Goal: Task Accomplishment & Management: Manage account settings

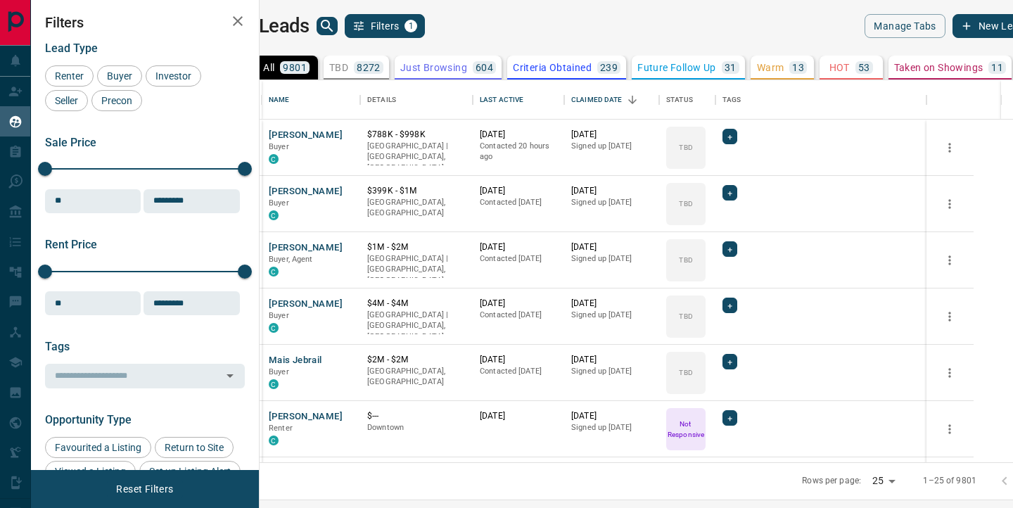
scroll to position [382, 747]
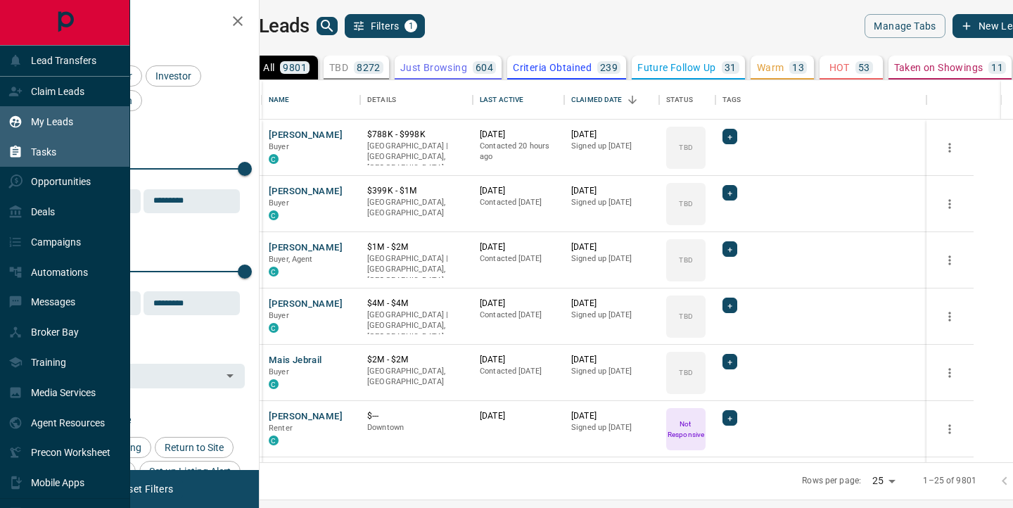
click at [46, 150] on p "Tasks" at bounding box center [43, 151] width 25 height 11
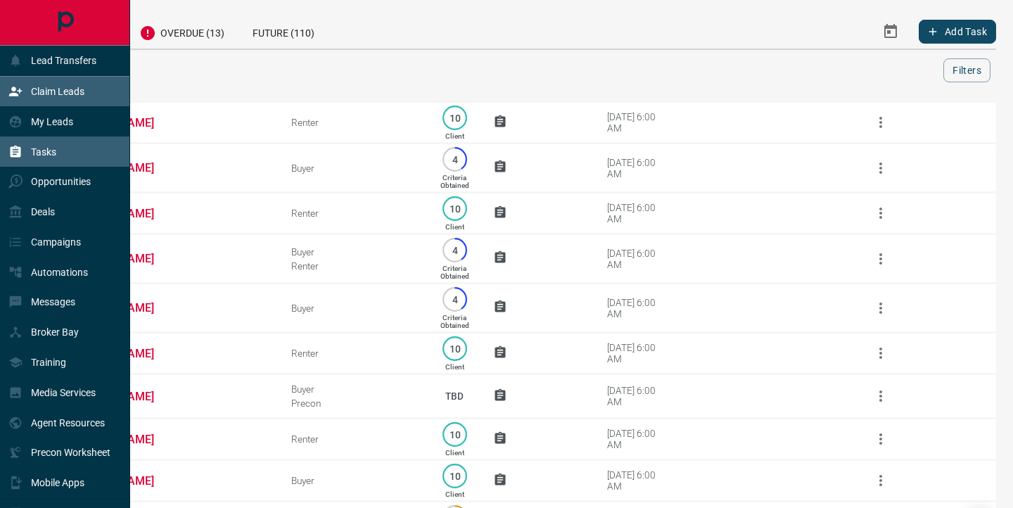
click at [56, 91] on p "Claim Leads" at bounding box center [57, 91] width 53 height 11
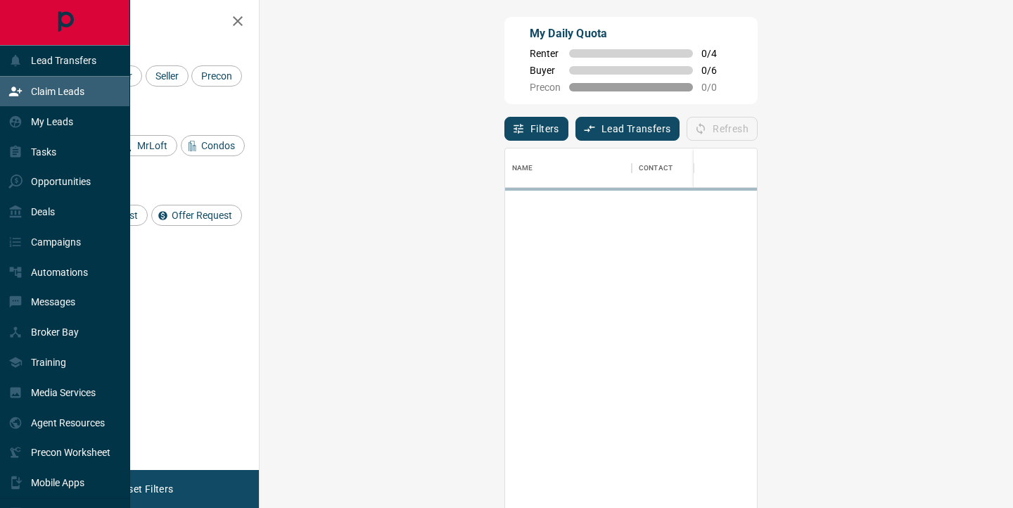
scroll to position [384, 723]
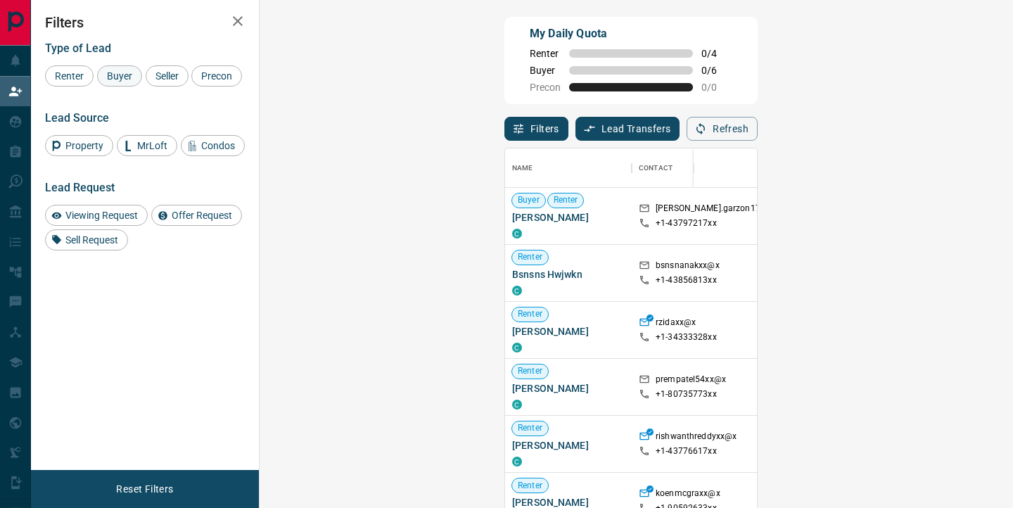
click at [122, 75] on span "Buyer" at bounding box center [119, 75] width 35 height 11
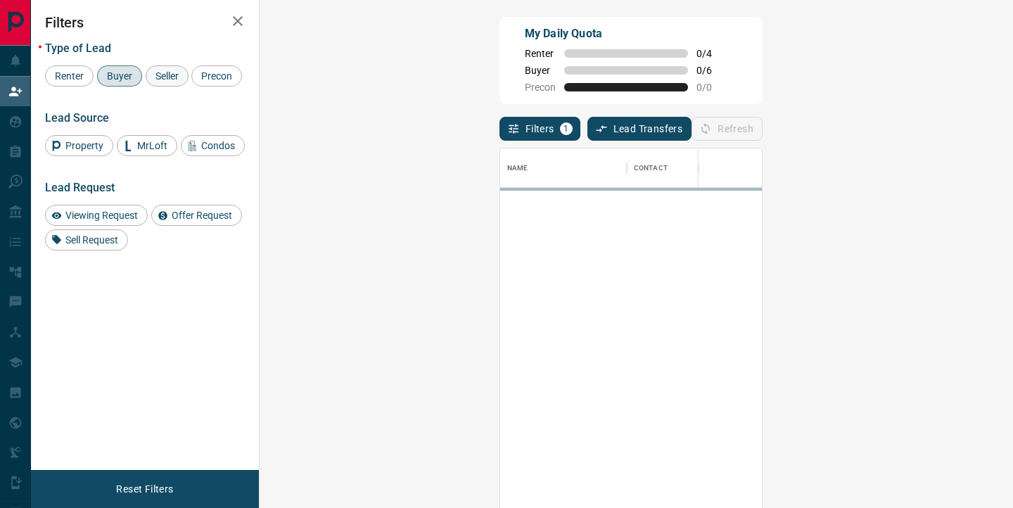
click at [179, 78] on span "Seller" at bounding box center [167, 75] width 33 height 11
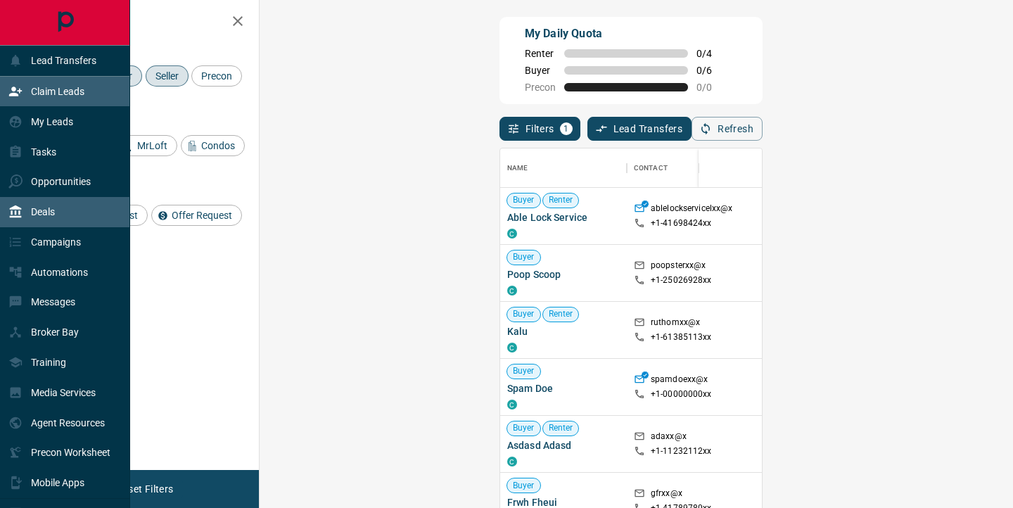
click at [35, 215] on p "Deals" at bounding box center [43, 211] width 24 height 11
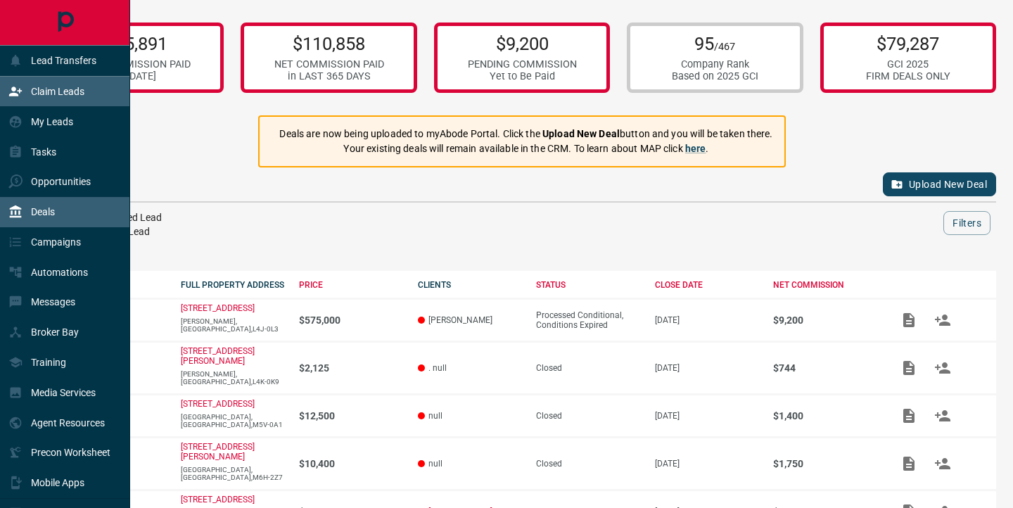
click at [48, 95] on p "Claim Leads" at bounding box center [57, 91] width 53 height 11
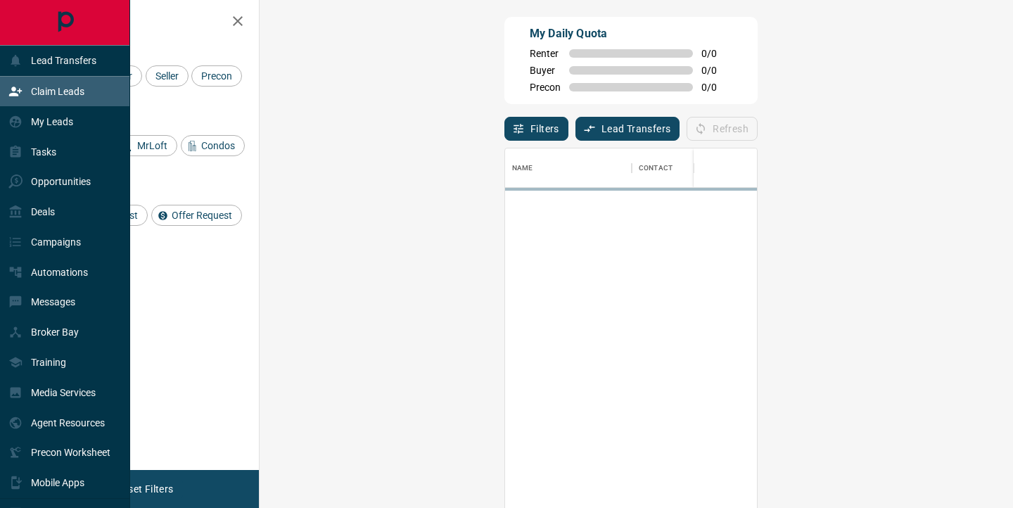
scroll to position [384, 723]
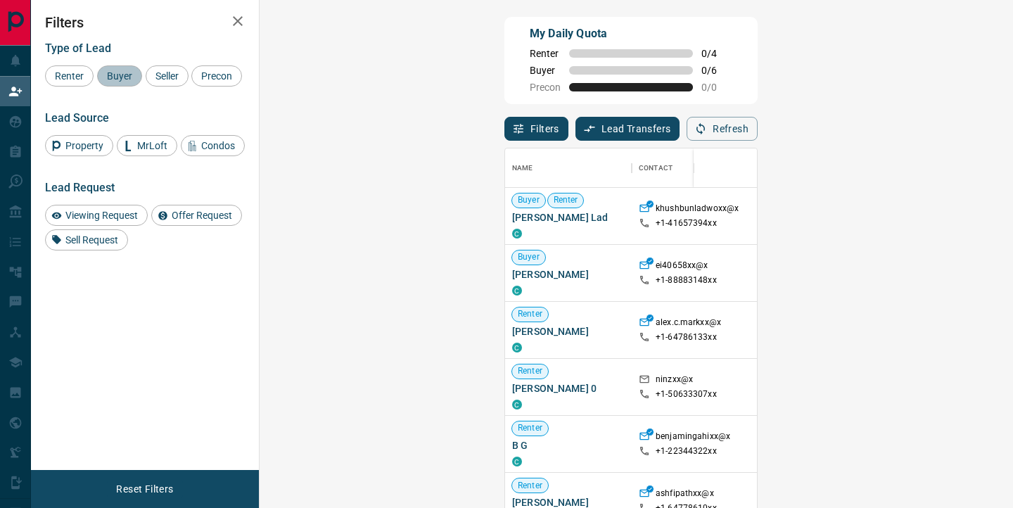
click at [127, 75] on span "Buyer" at bounding box center [119, 75] width 35 height 11
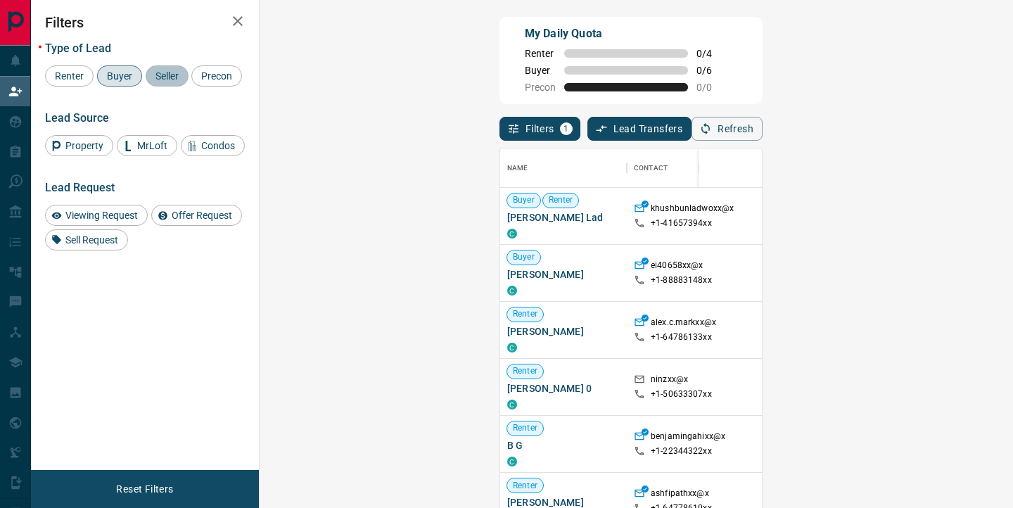
click at [164, 75] on span "Seller" at bounding box center [167, 75] width 33 height 11
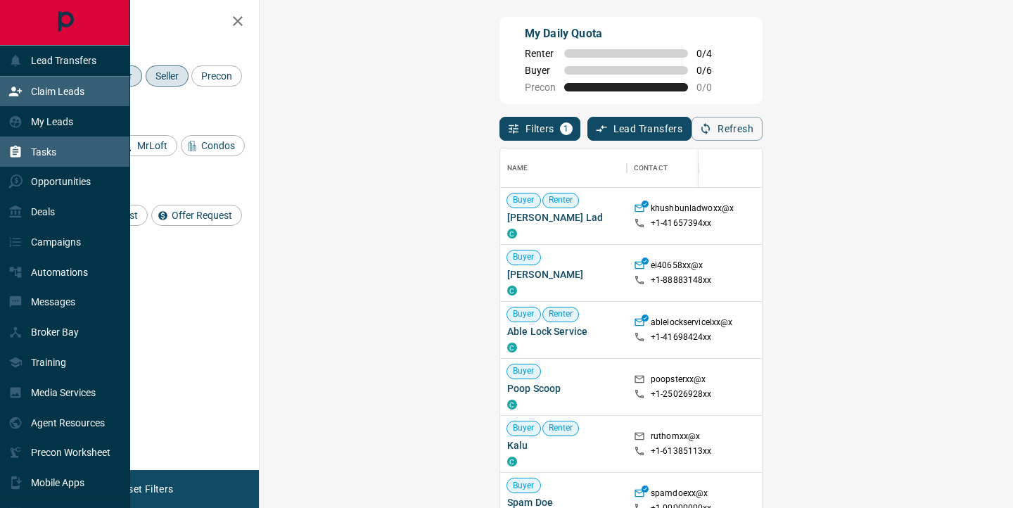
click at [60, 156] on div "Tasks" at bounding box center [65, 152] width 130 height 30
